Goal: Find specific page/section: Find specific page/section

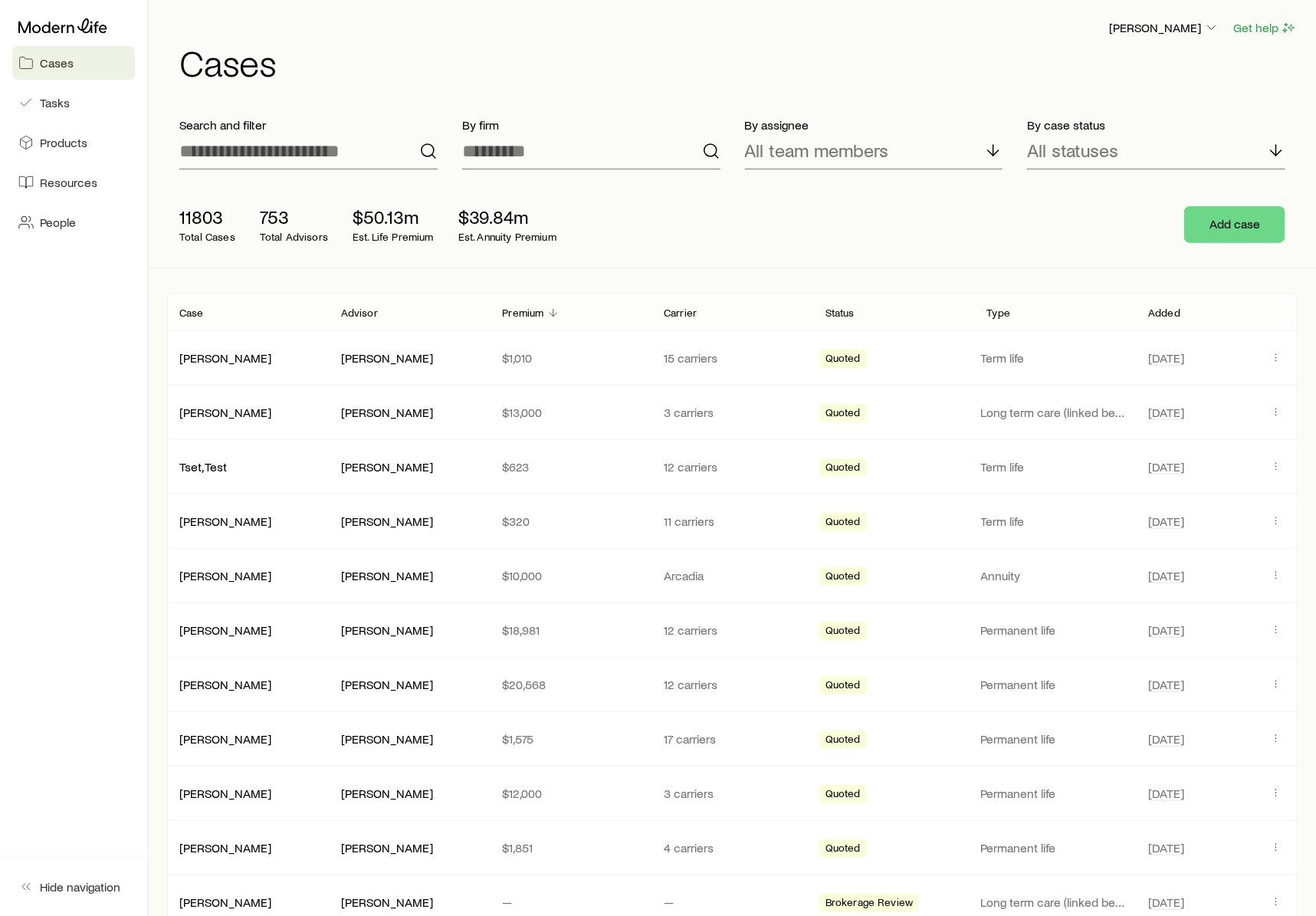
click at [530, 306] on p "Premium" at bounding box center [522, 312] width 41 height 12
click at [1174, 316] on p "Added" at bounding box center [1164, 312] width 32 height 12
click at [1092, 141] on p "All statuses" at bounding box center [1073, 150] width 91 height 22
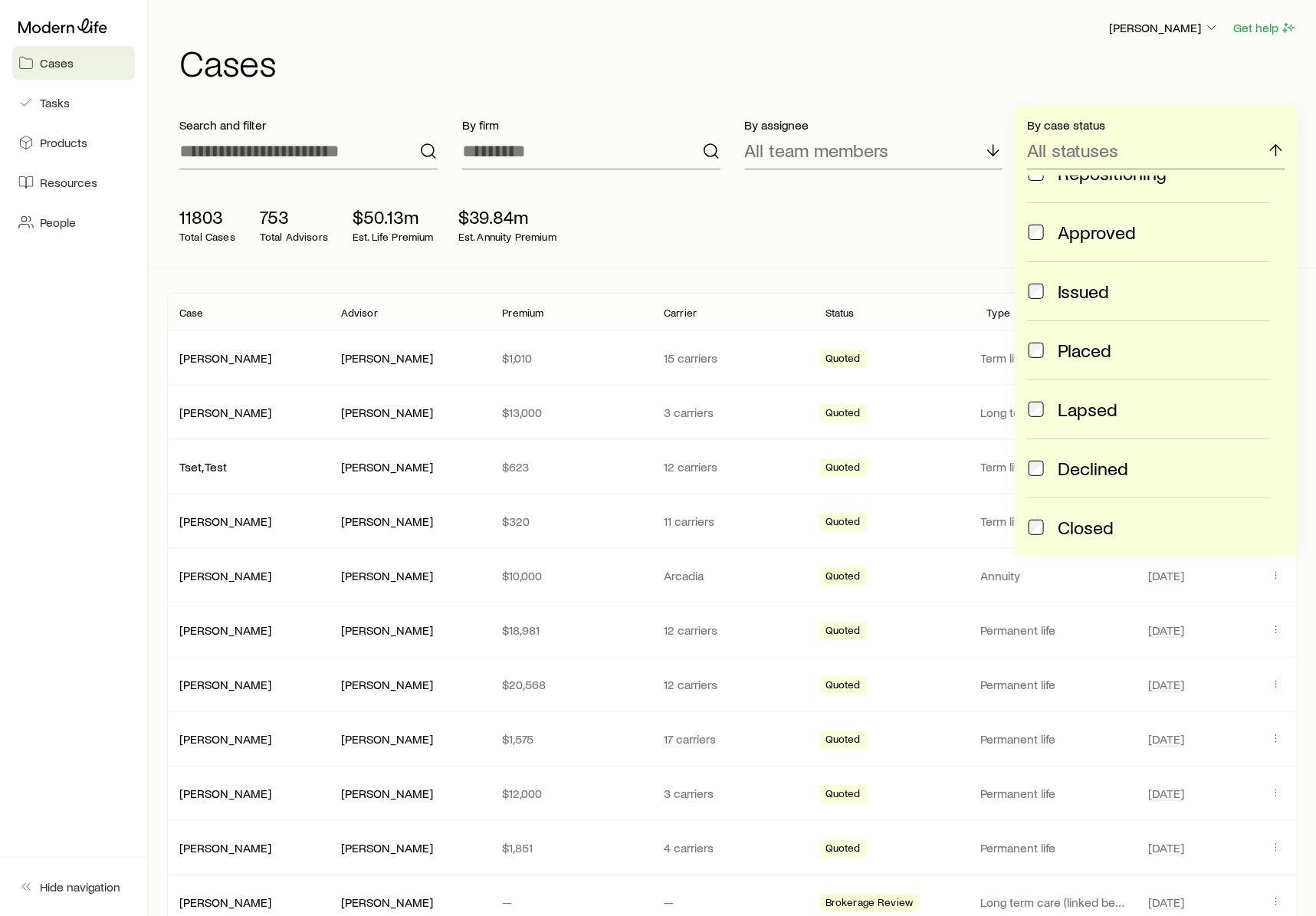
click at [676, 199] on div "11803 Total Cases 753 Total Advisors $50.13m Est. Life Premium $39.84m Est. Ann…" at bounding box center [732, 225] width 1130 height 86
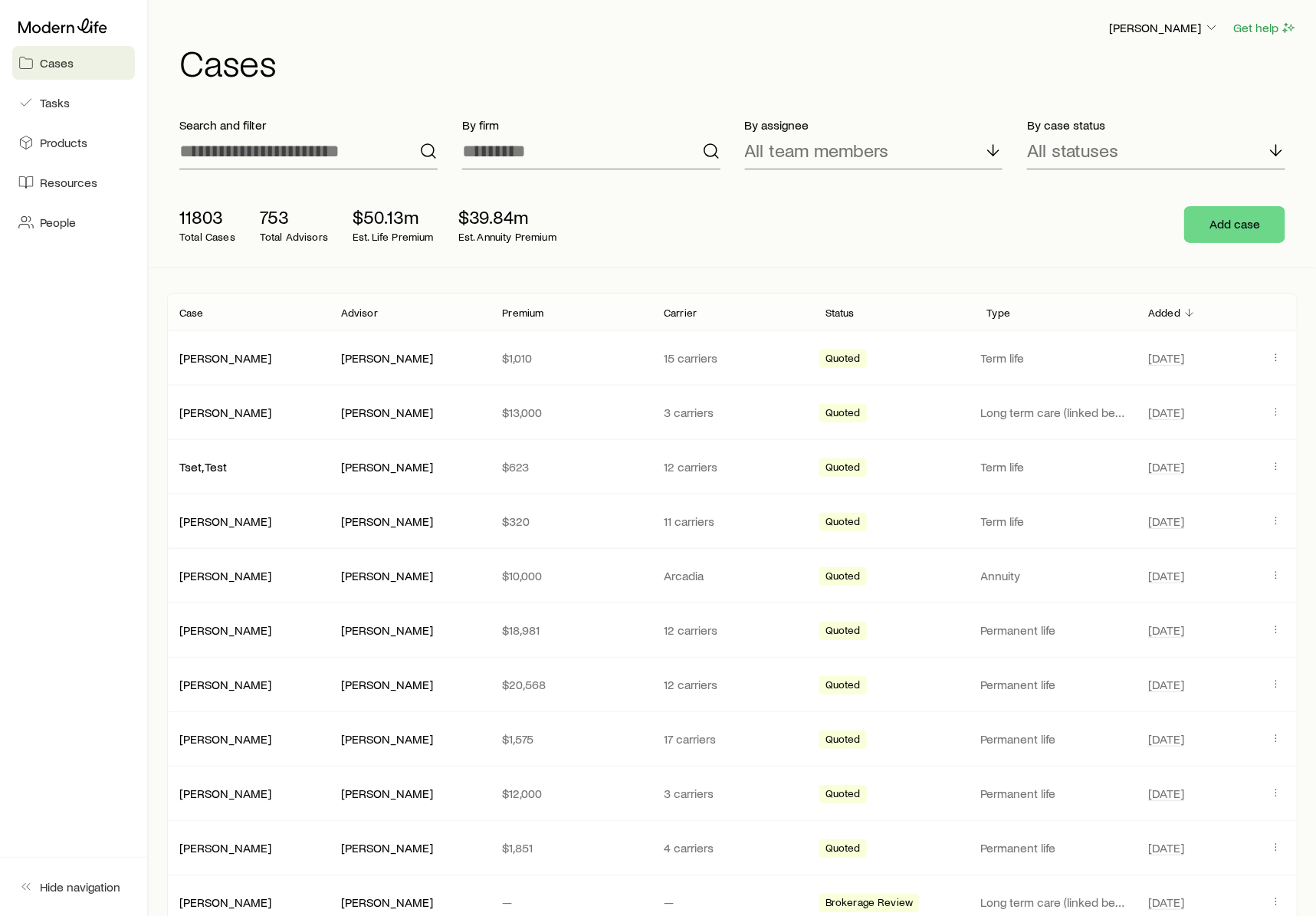
click at [71, 75] on link "Cases" at bounding box center [74, 63] width 122 height 34
click at [228, 129] on p "Search and filter" at bounding box center [308, 125] width 258 height 16
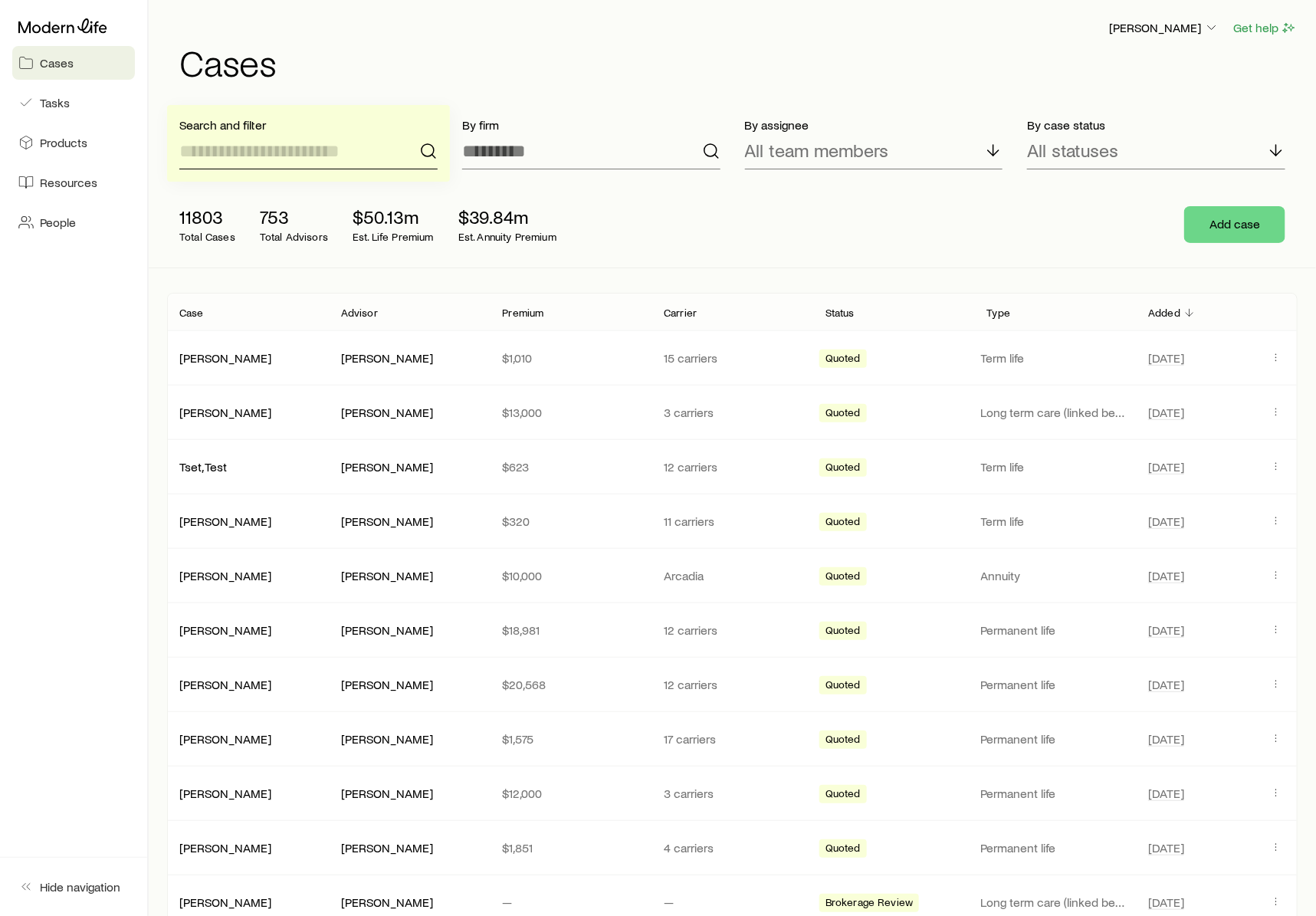
click at [246, 152] on input at bounding box center [308, 151] width 258 height 37
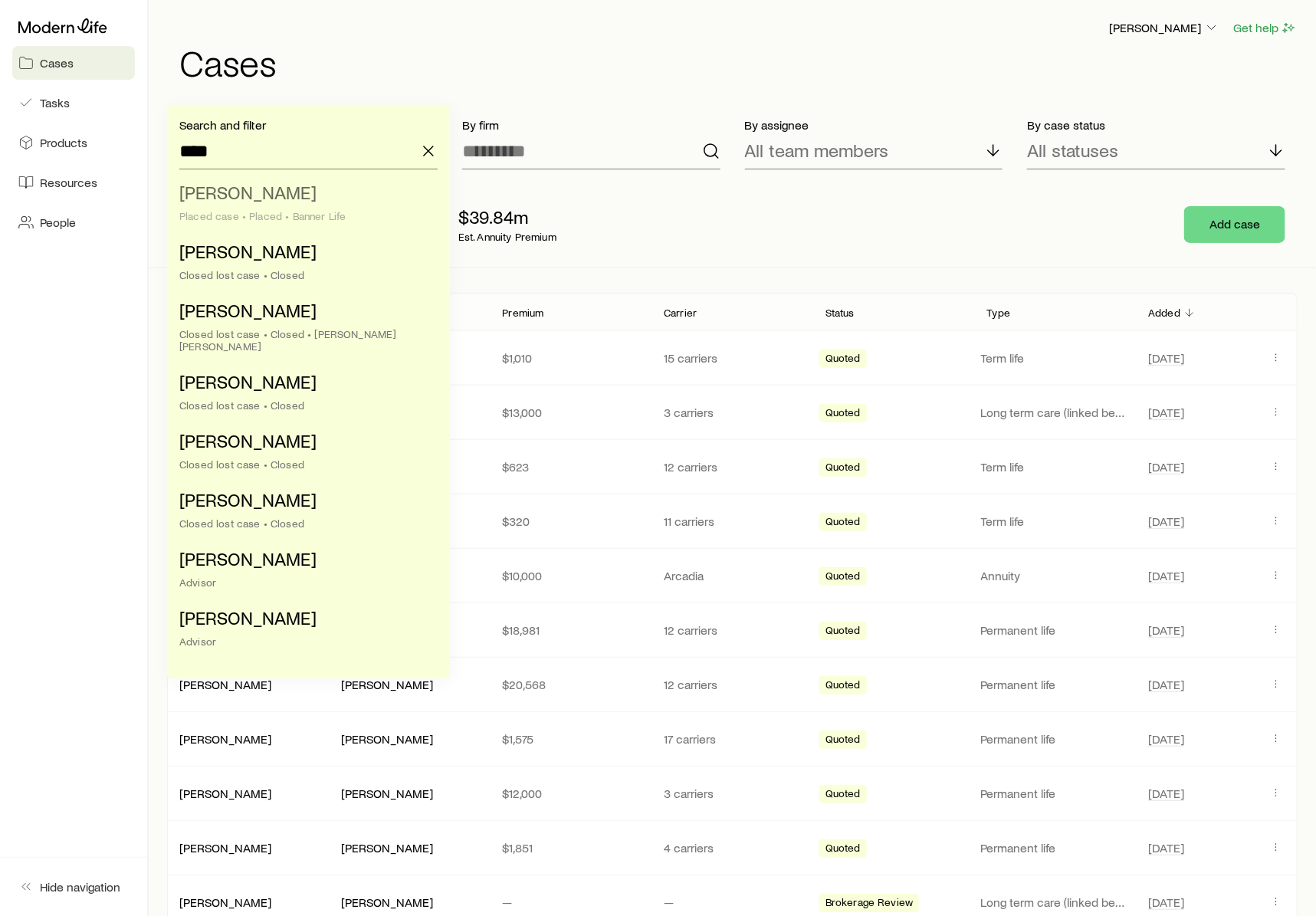
click at [238, 206] on li "[PERSON_NAME] Placed case • Placed • Banner Life" at bounding box center [304, 205] width 249 height 59
type input "**********"
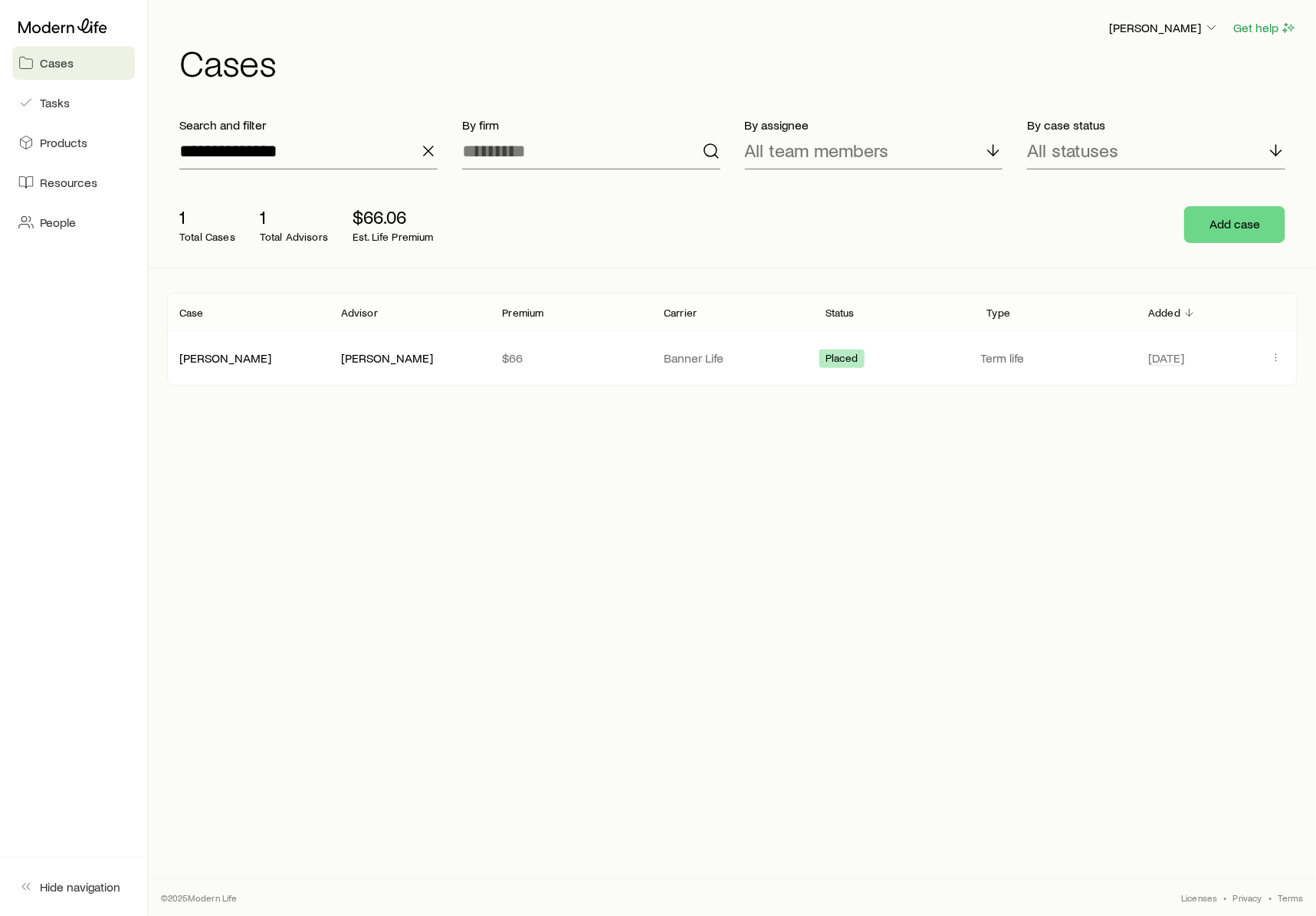
click at [430, 148] on line "button" at bounding box center [428, 150] width 10 height 10
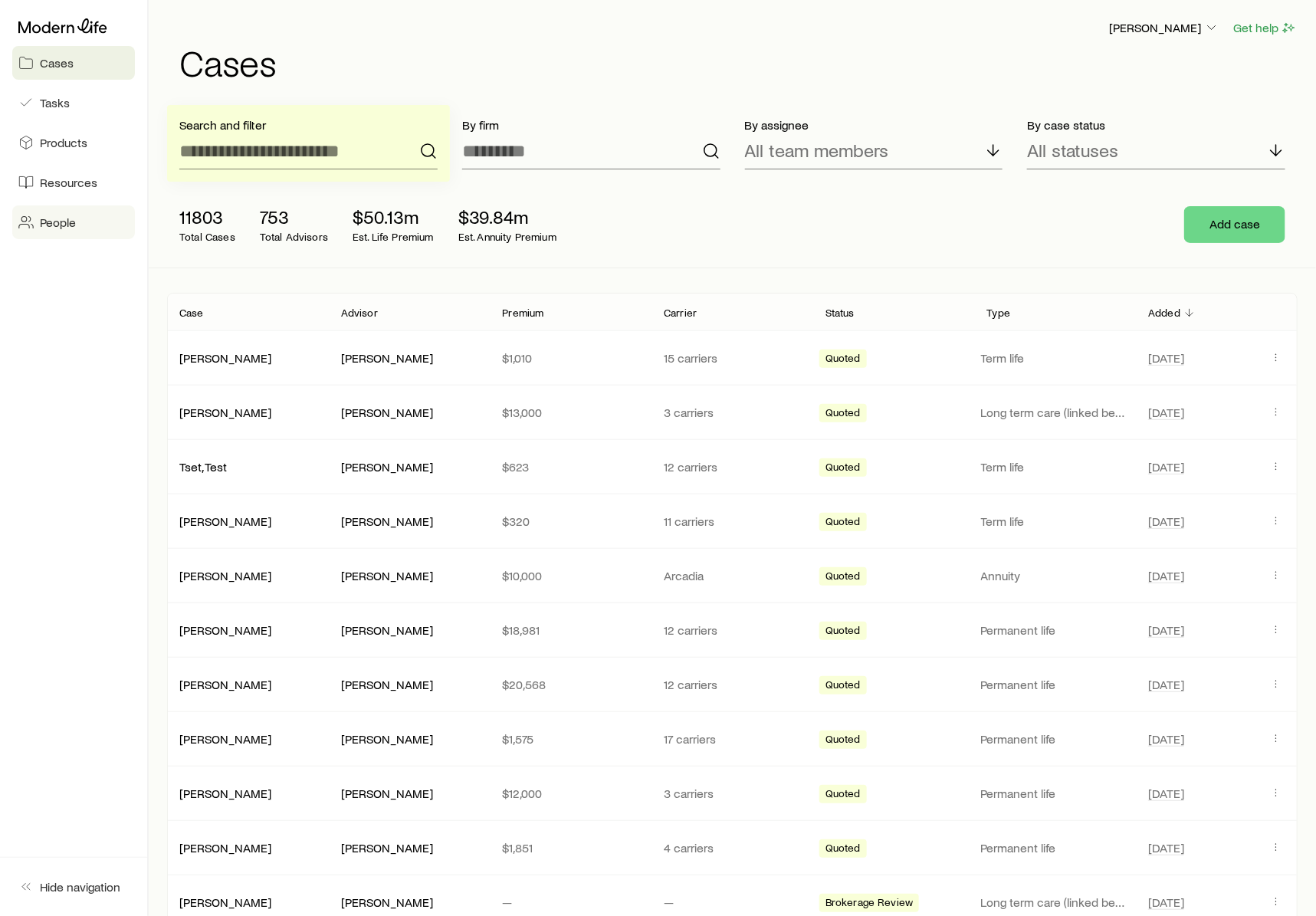
click at [83, 219] on link "People" at bounding box center [74, 222] width 122 height 34
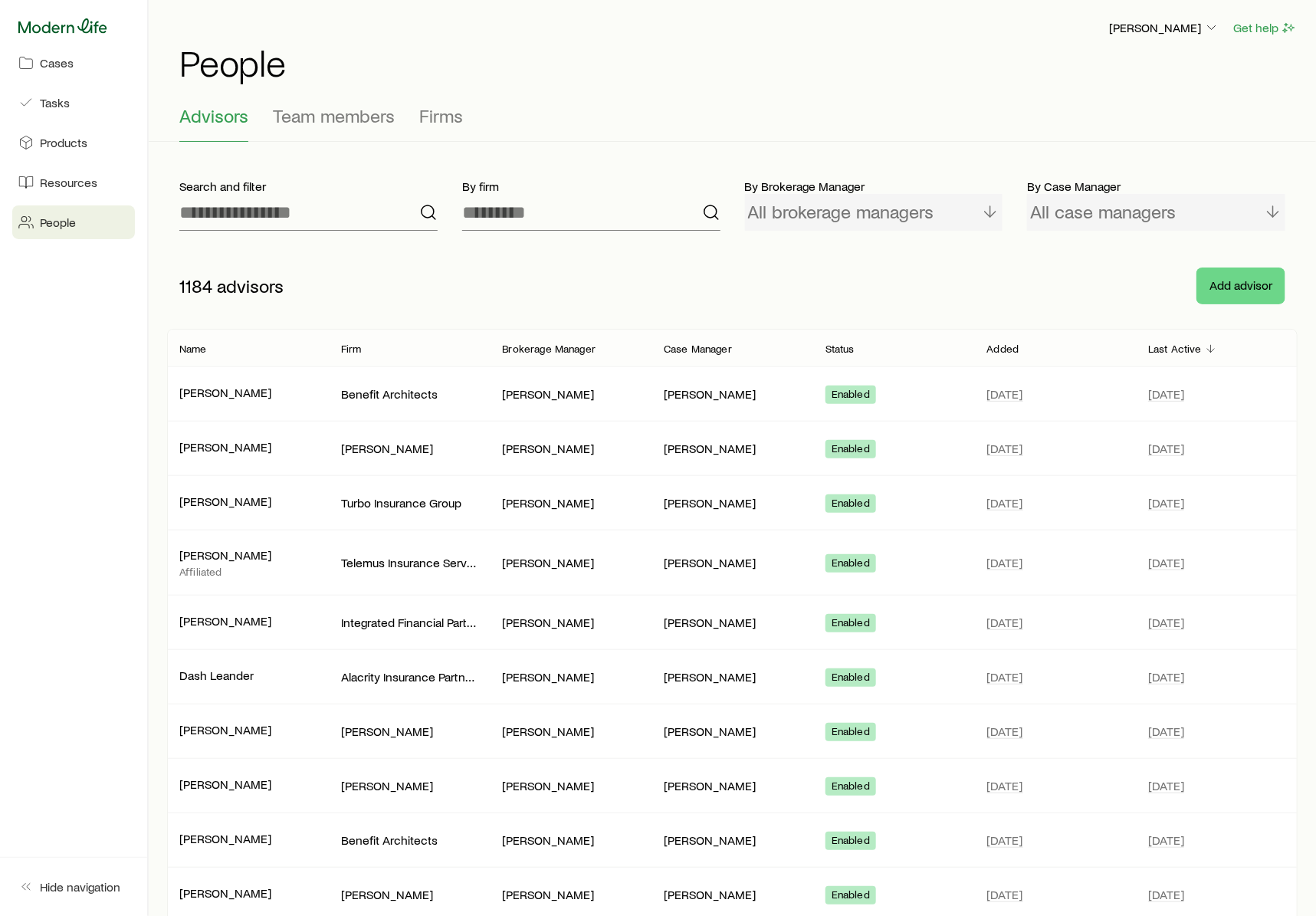
click at [90, 28] on icon at bounding box center [63, 25] width 89 height 15
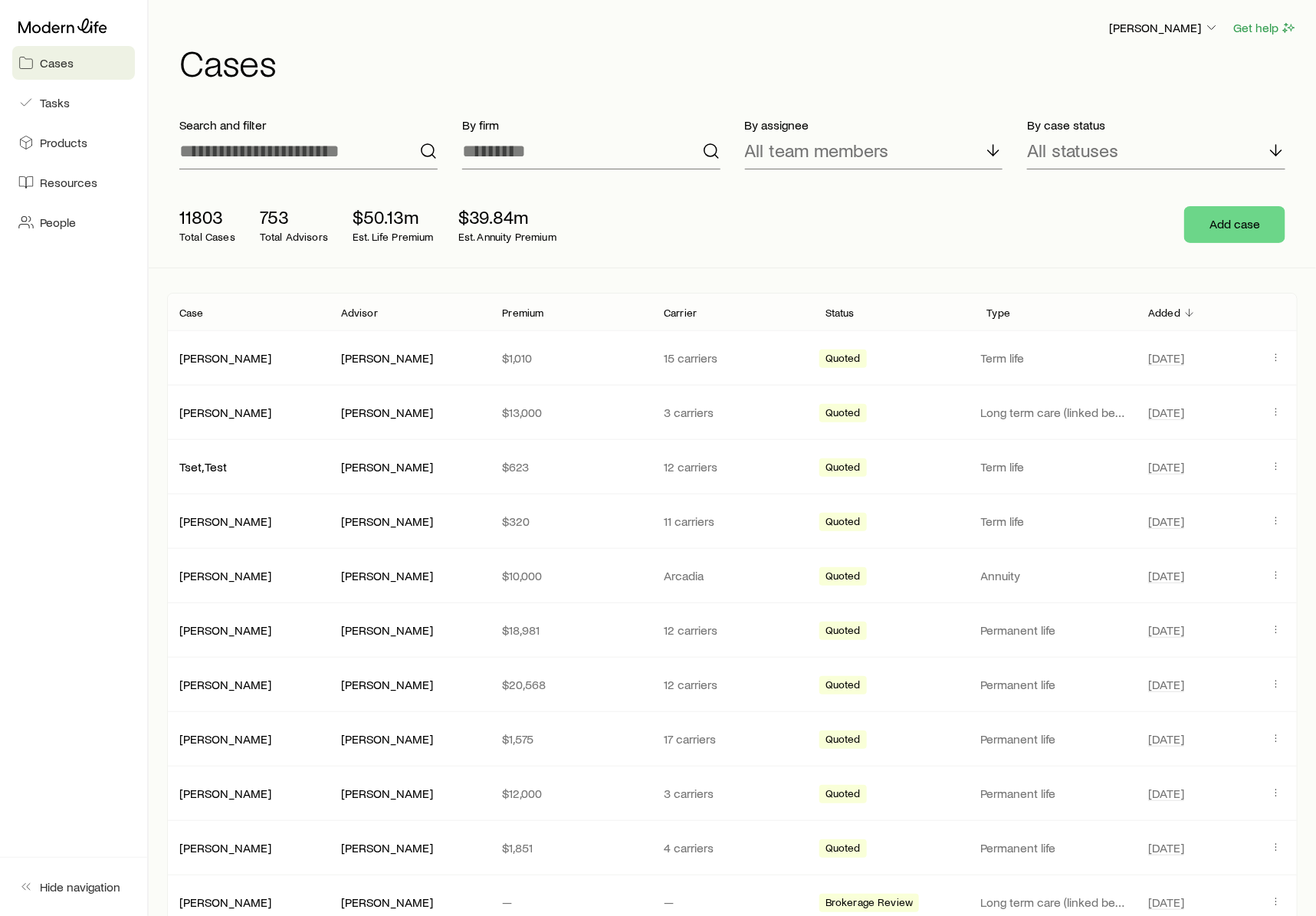
click at [843, 311] on p "Status" at bounding box center [840, 312] width 29 height 12
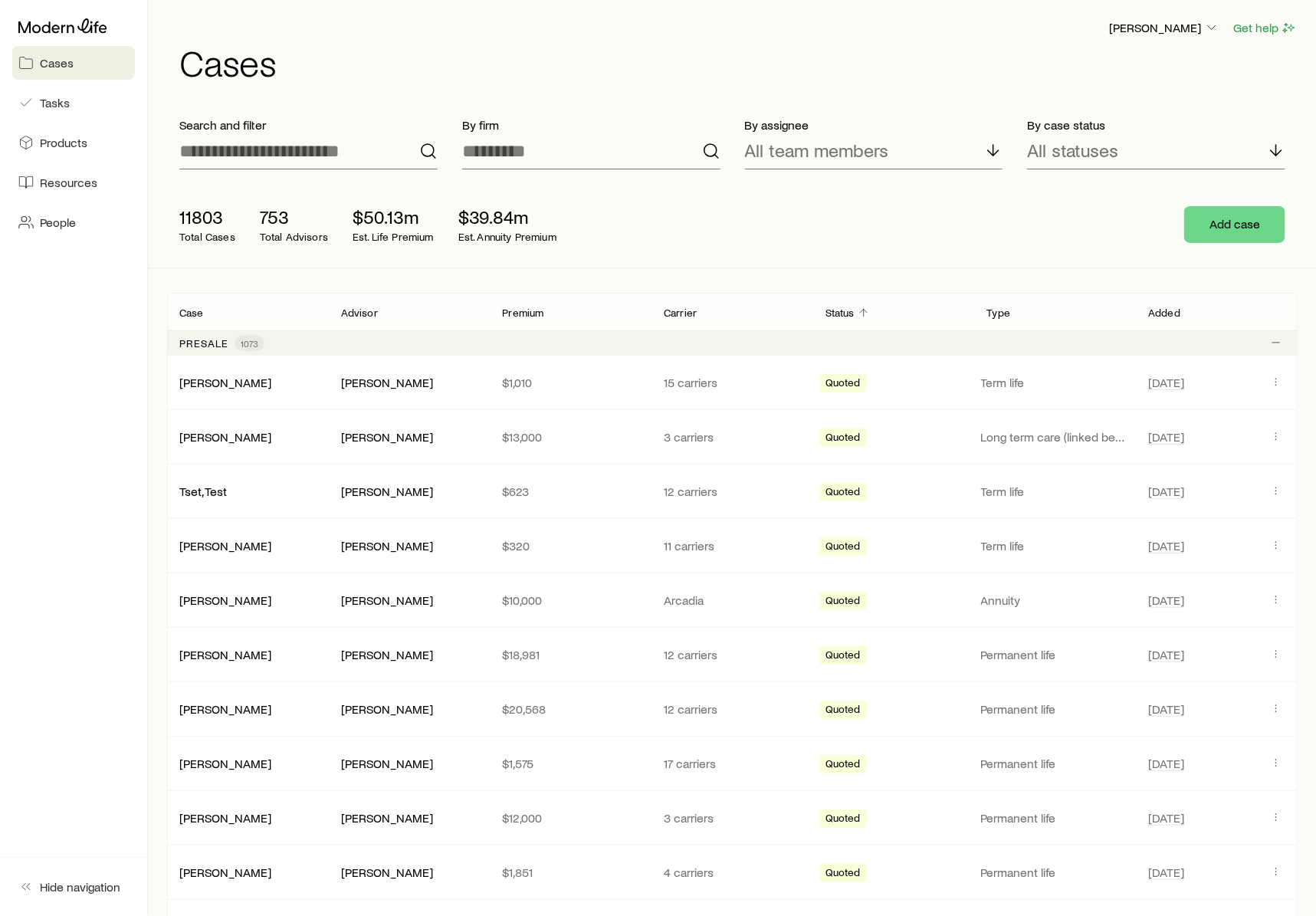
click at [843, 311] on p "Status" at bounding box center [840, 312] width 29 height 12
